Goal: Information Seeking & Learning: Learn about a topic

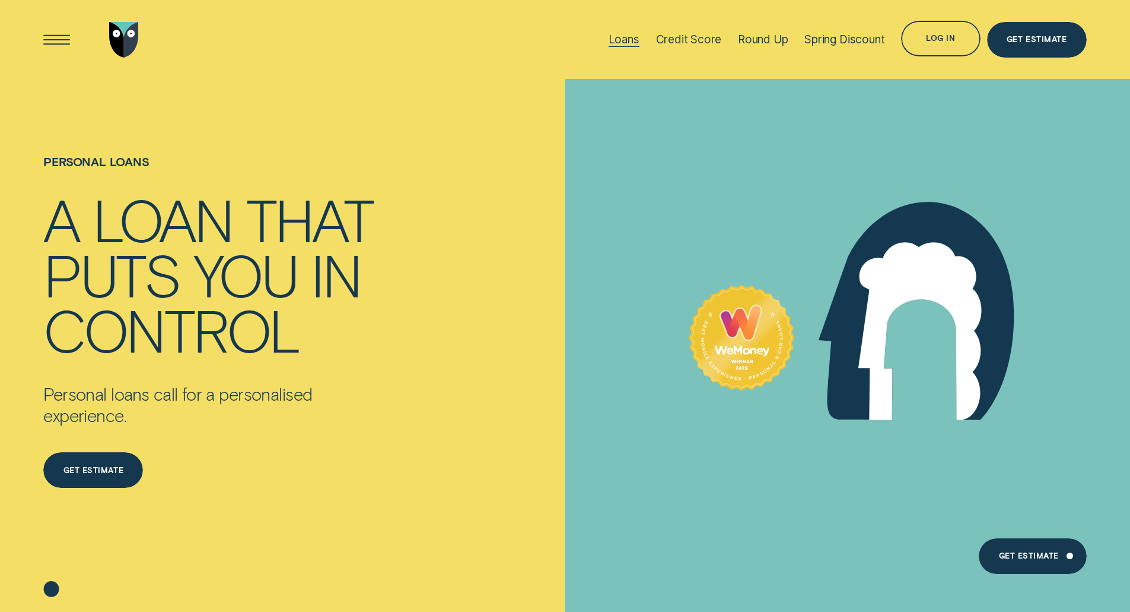
click at [628, 38] on div "Loans" at bounding box center [624, 40] width 31 height 14
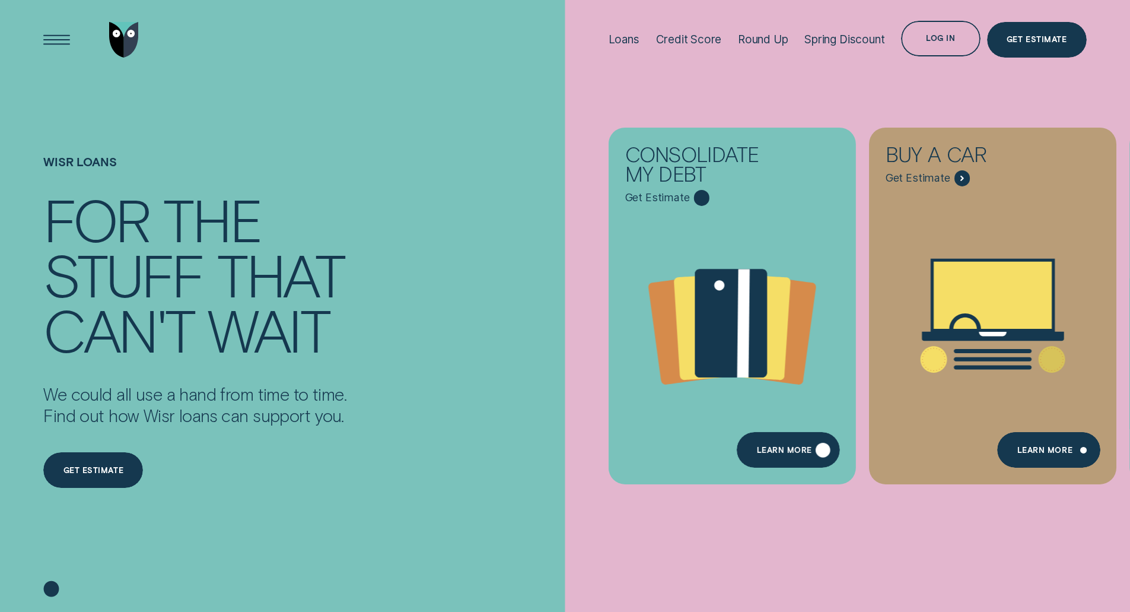
click at [790, 438] on div "Learn more" at bounding box center [788, 450] width 103 height 36
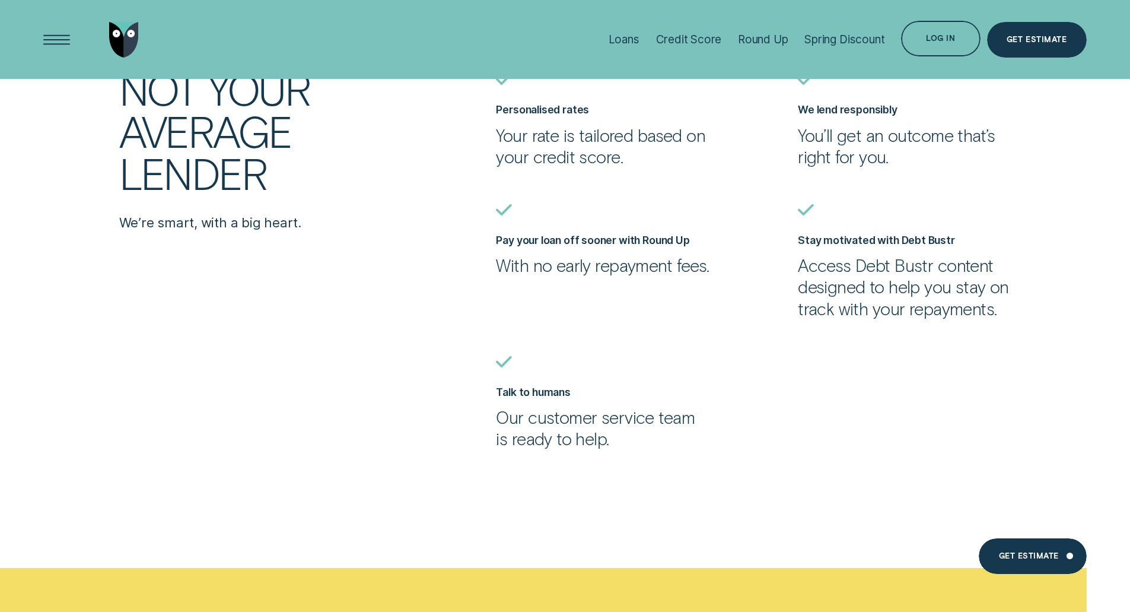
scroll to position [3440, 0]
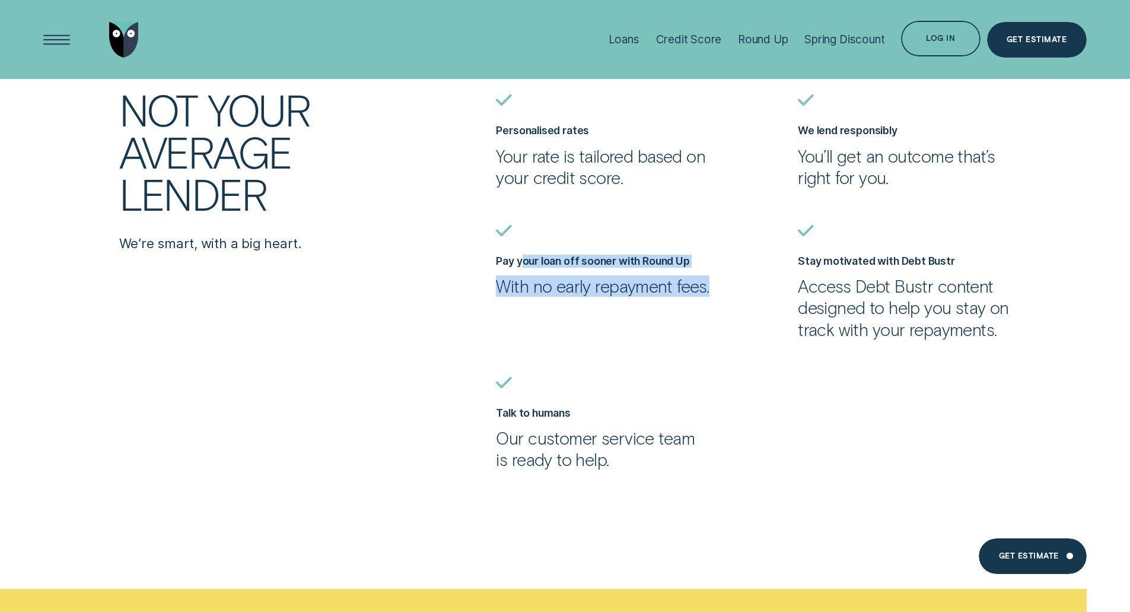
drag, startPoint x: 615, startPoint y: 300, endPoint x: 523, endPoint y: 256, distance: 102.7
click at [523, 256] on div "Pay your loan off sooner with Round Up With no early repayment fees." at bounding box center [602, 275] width 213 height 43
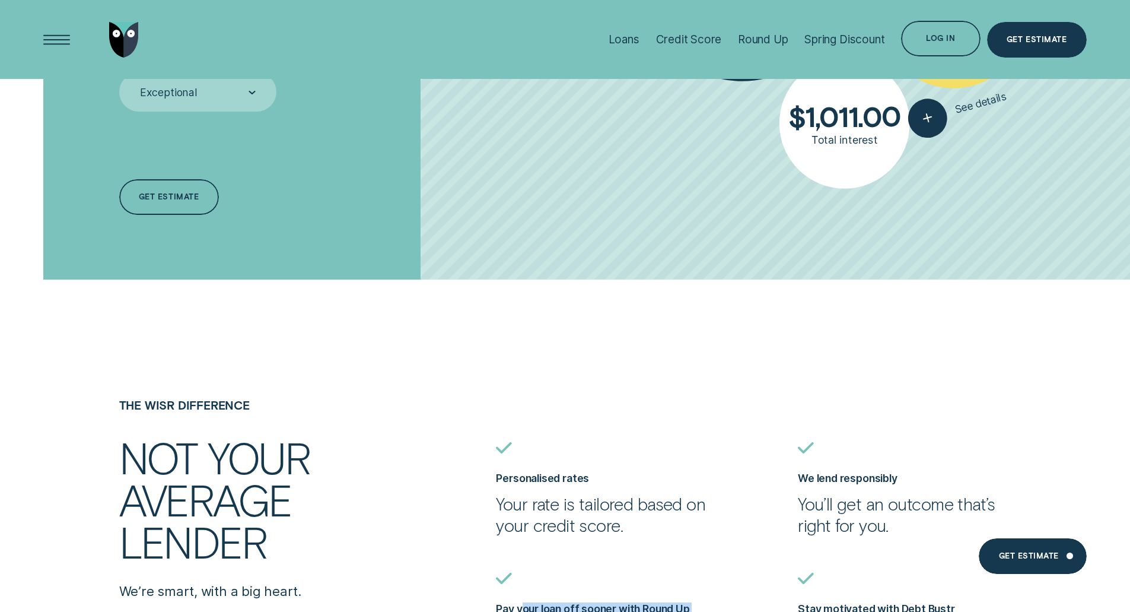
scroll to position [3085, 0]
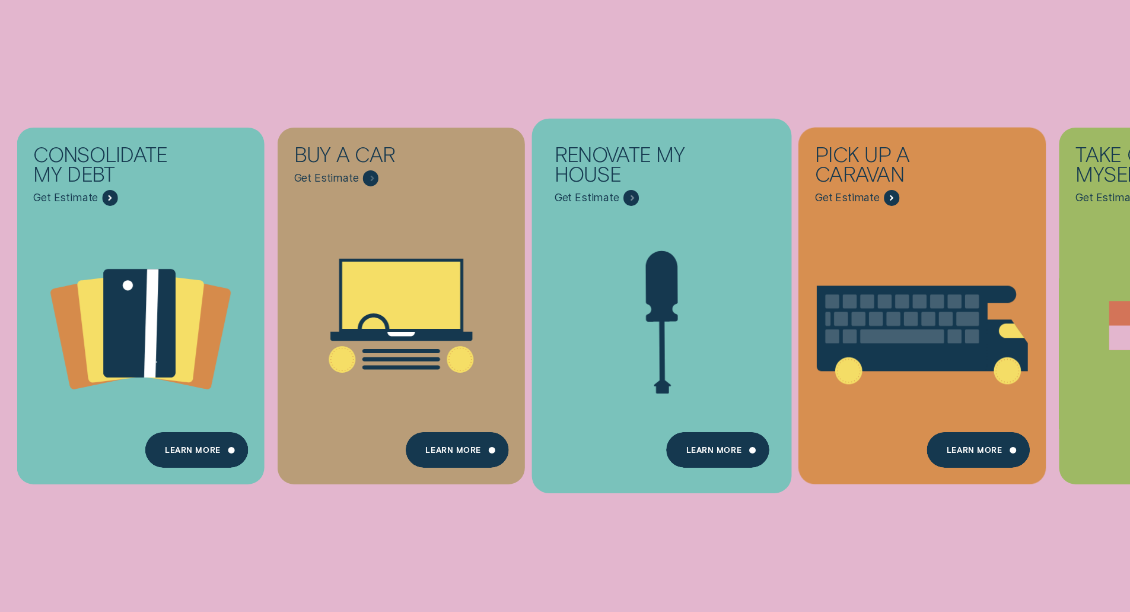
scroll to position [297, 0]
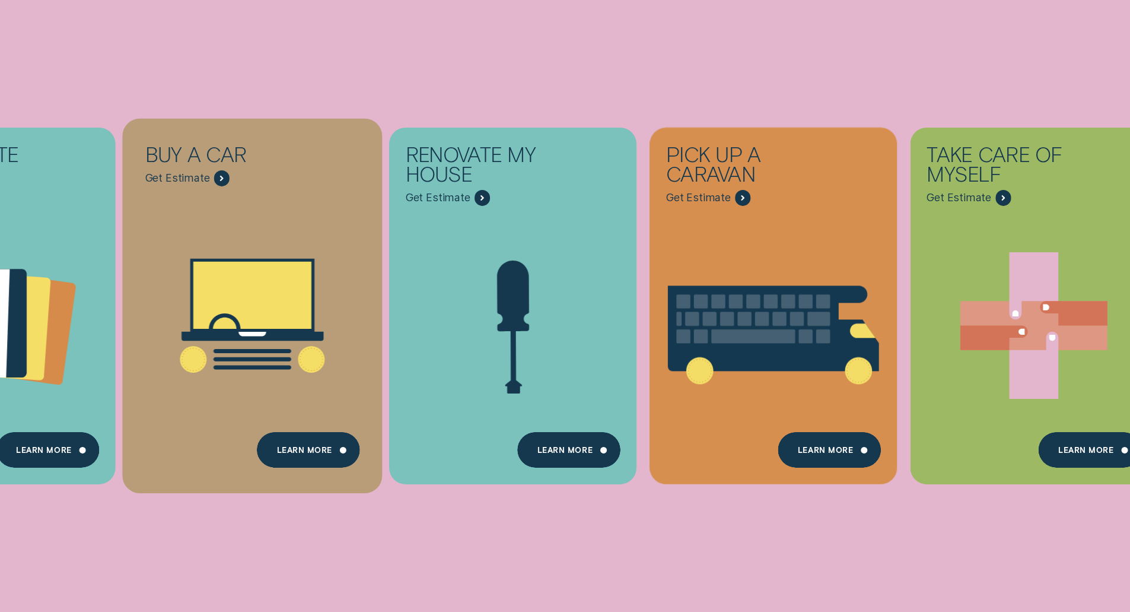
click at [300, 319] on icon "Buy a car - Learn more" at bounding box center [252, 295] width 118 height 67
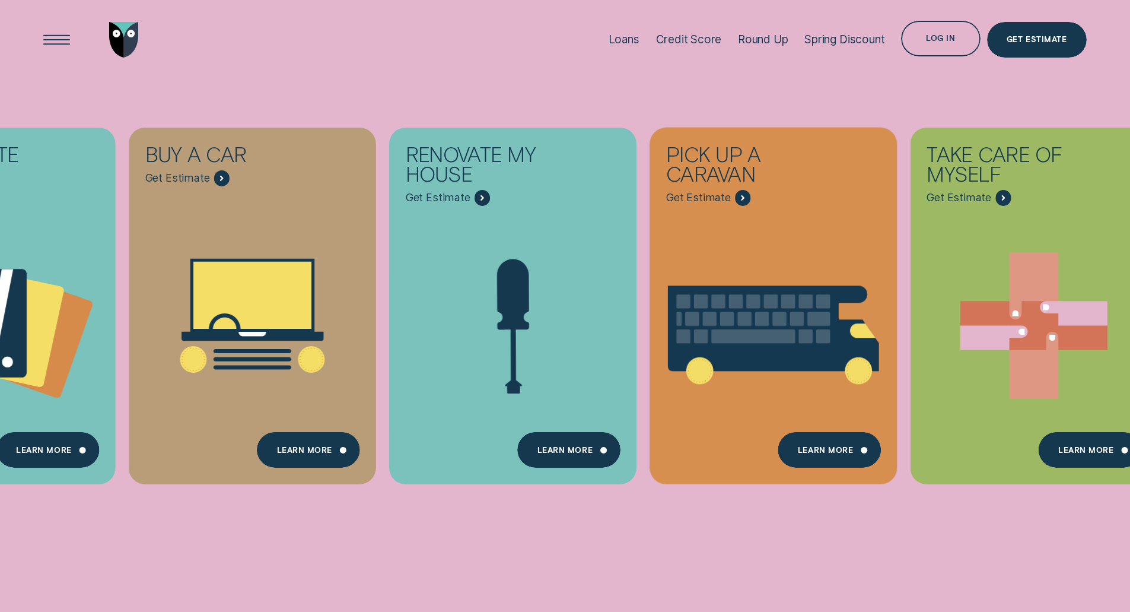
scroll to position [297, 0]
